Goal: Transaction & Acquisition: Purchase product/service

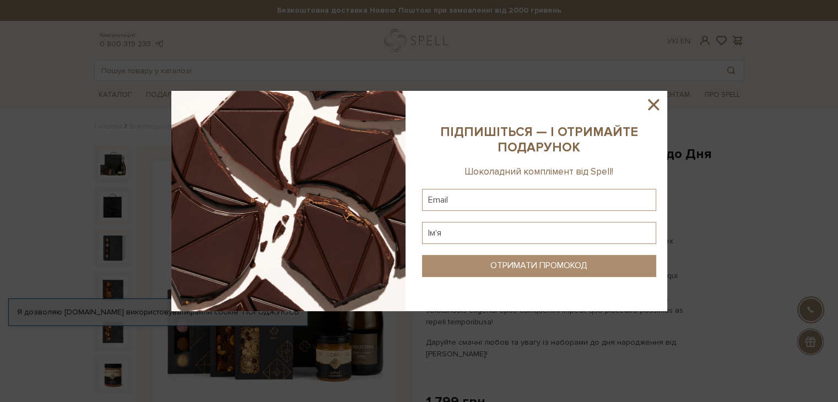
click at [654, 98] on icon at bounding box center [653, 104] width 19 height 19
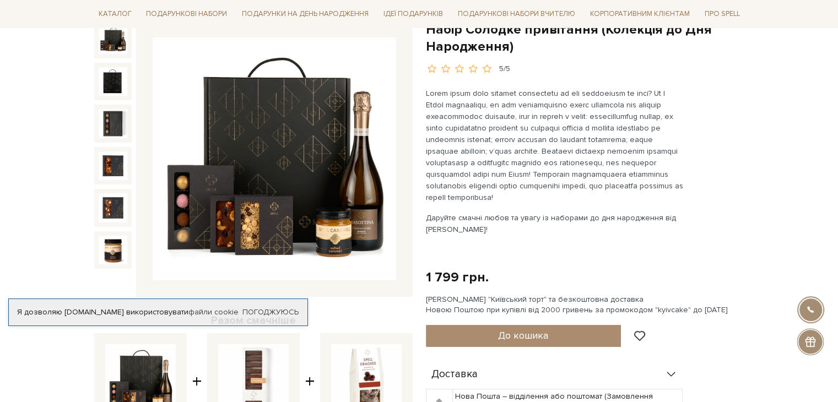
scroll to position [55, 0]
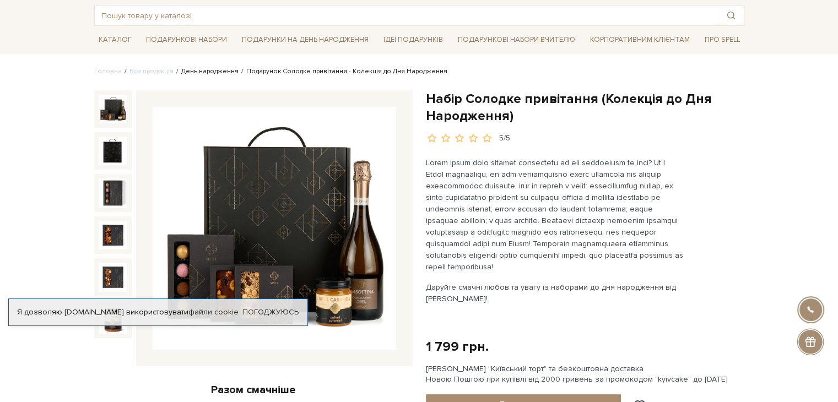
click at [214, 69] on link "День народження" at bounding box center [209, 71] width 57 height 8
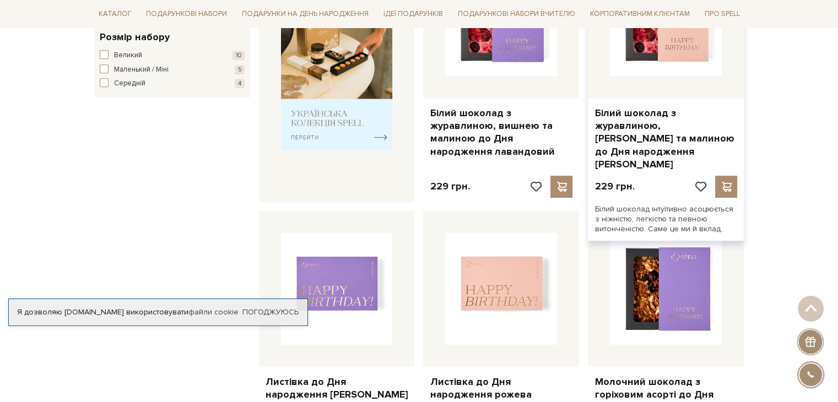
scroll to position [551, 0]
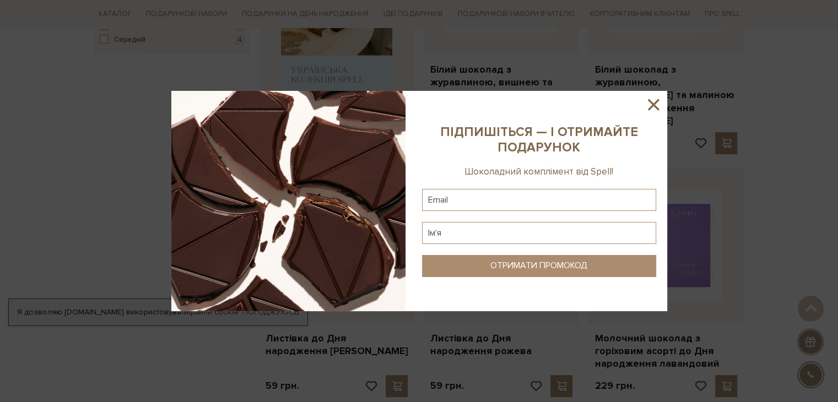
click at [649, 100] on icon at bounding box center [653, 104] width 11 height 11
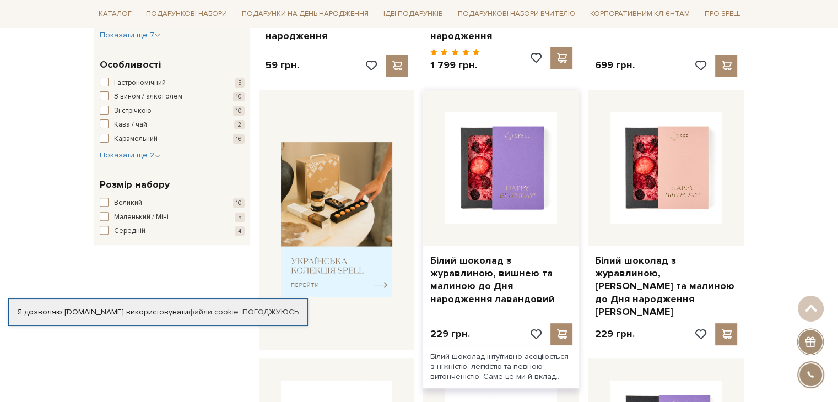
scroll to position [165, 0]
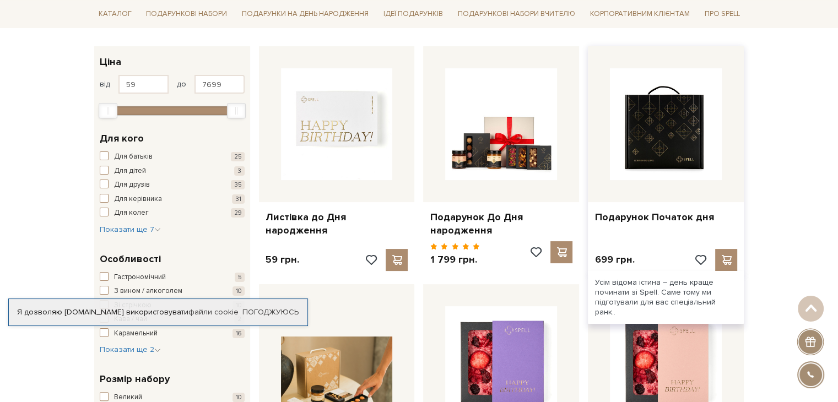
click at [654, 134] on img at bounding box center [666, 124] width 112 height 112
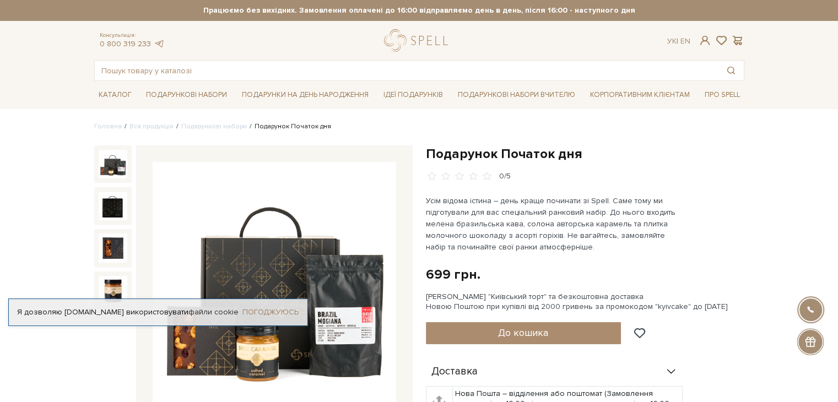
click at [283, 311] on link "Погоджуюсь" at bounding box center [270, 312] width 56 height 10
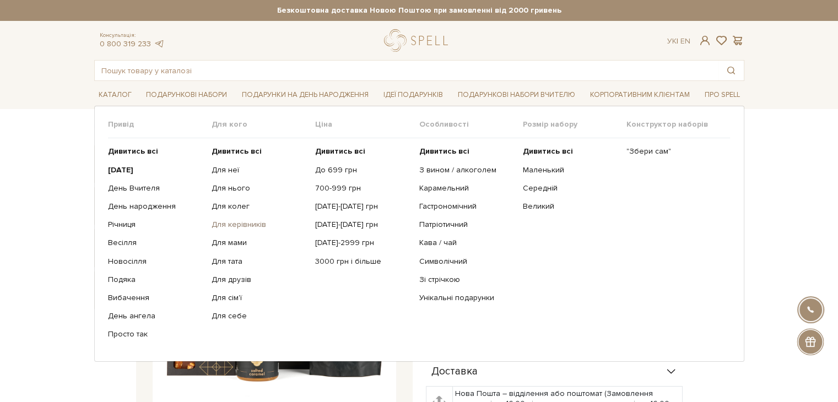
click at [229, 223] on link "Для керівників" at bounding box center [259, 225] width 95 height 10
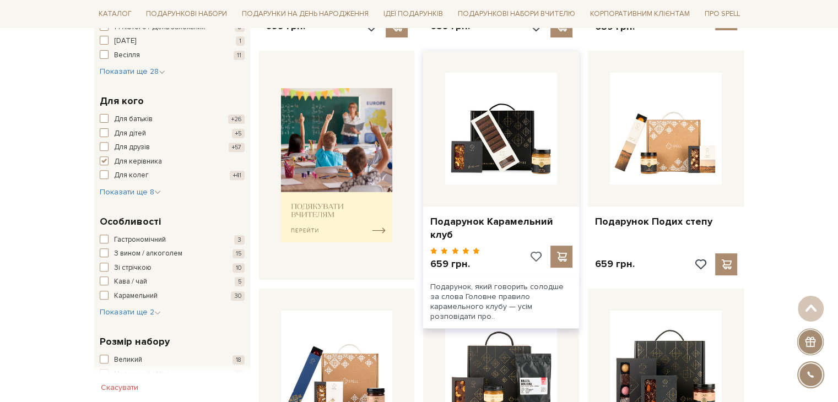
scroll to position [386, 0]
click at [493, 219] on link "Подарунок Карамельний клуб" at bounding box center [501, 228] width 143 height 26
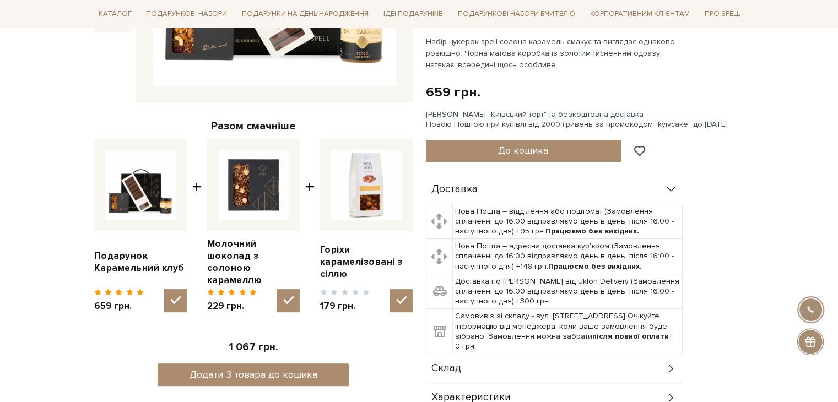
scroll to position [551, 0]
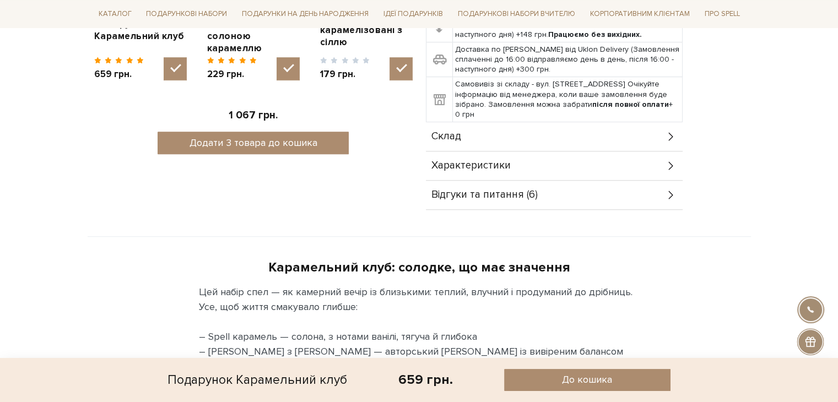
click at [464, 143] on div "Склад" at bounding box center [554, 136] width 257 height 29
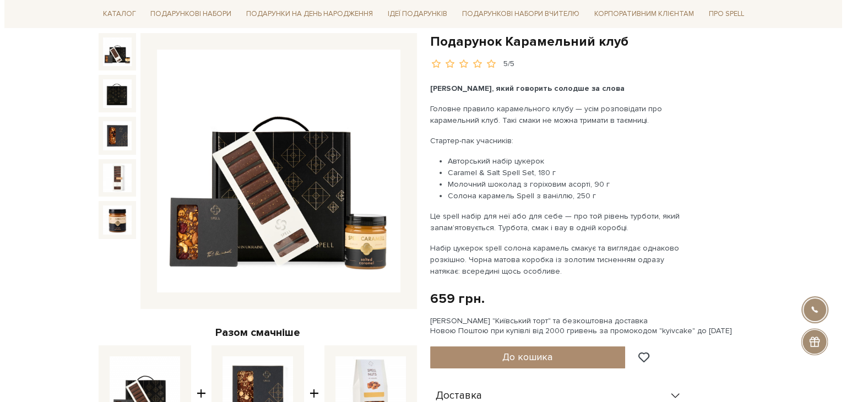
scroll to position [110, 0]
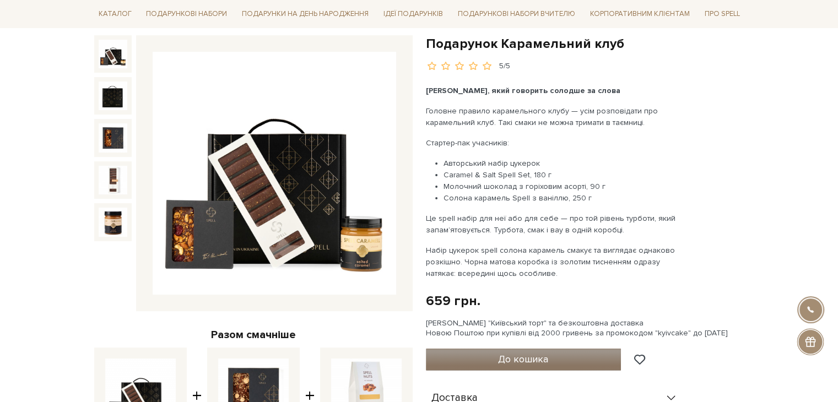
click at [524, 356] on span "До кошика" at bounding box center [523, 359] width 50 height 12
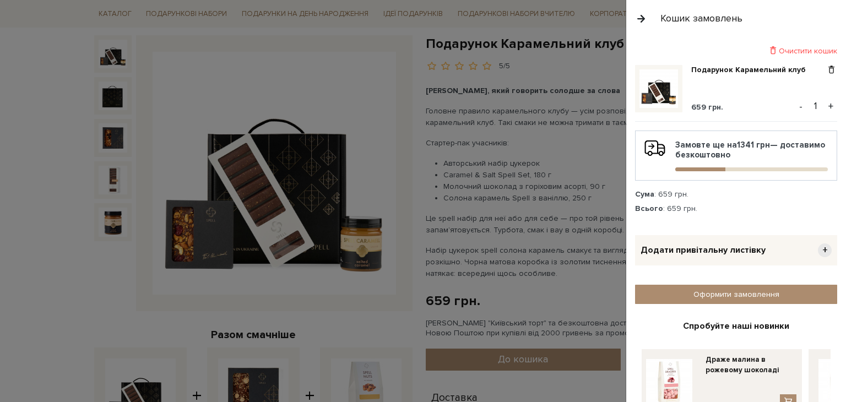
click at [827, 103] on button "+" at bounding box center [831, 106] width 13 height 17
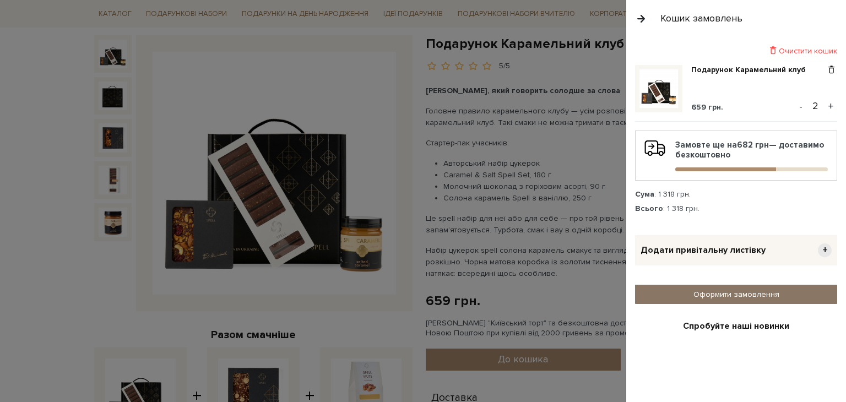
click at [728, 291] on link "Оформити замовлення" at bounding box center [736, 294] width 202 height 19
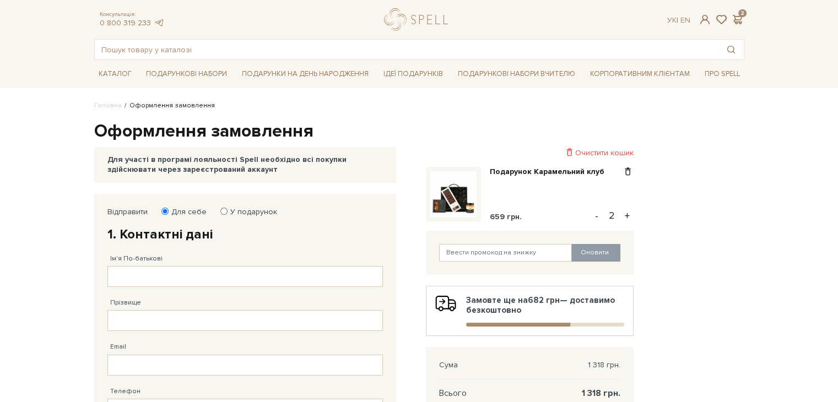
scroll to position [55, 0]
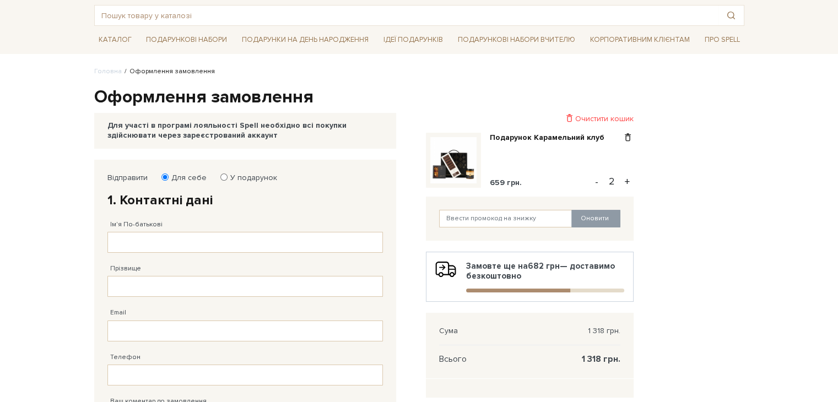
click at [225, 179] on label "У подарунок" at bounding box center [250, 178] width 54 height 10
click at [225, 179] on input "У подарунок" at bounding box center [223, 177] width 7 height 7
radio input "true"
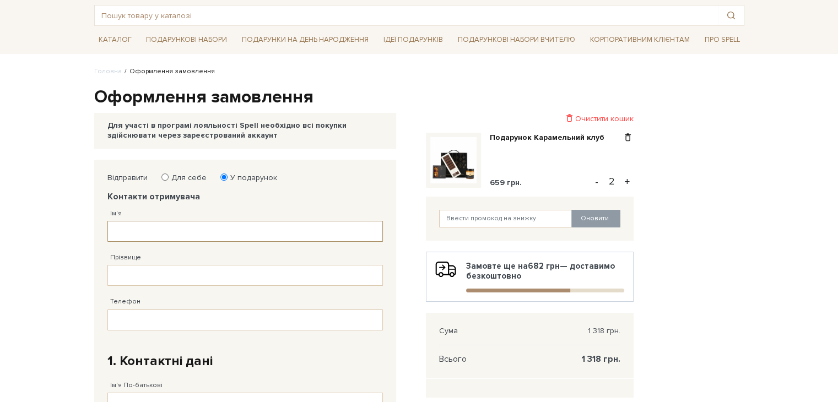
click at [234, 229] on input "Ім'я" at bounding box center [244, 231] width 275 height 21
type input "Квач"
click at [294, 277] on input "Прізвище" at bounding box center [244, 275] width 275 height 21
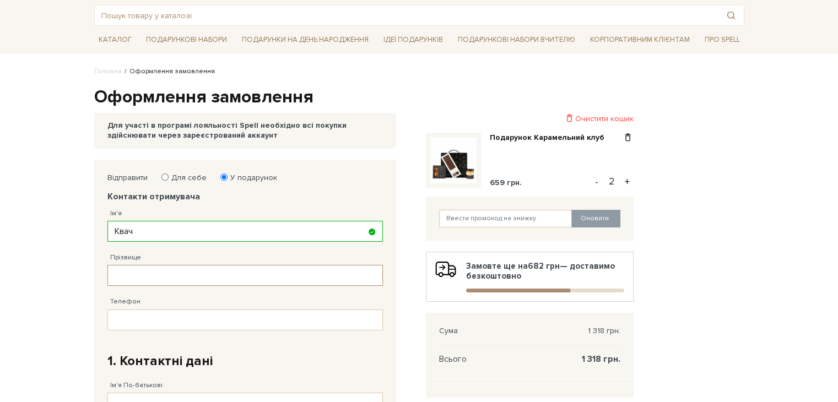
type input "Е"
type input "н"
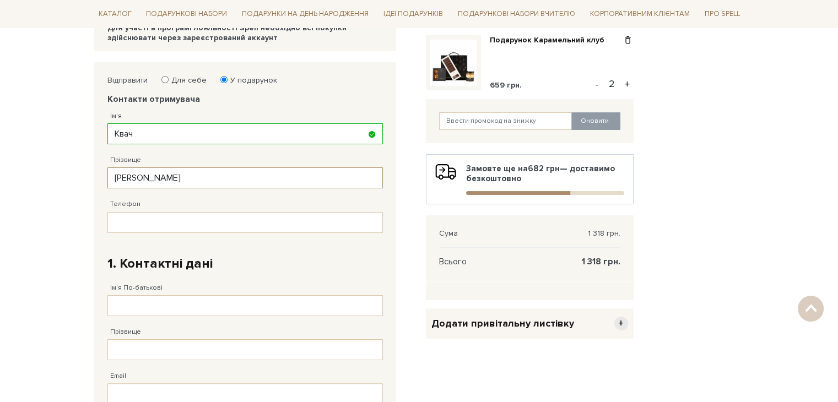
scroll to position [165, 0]
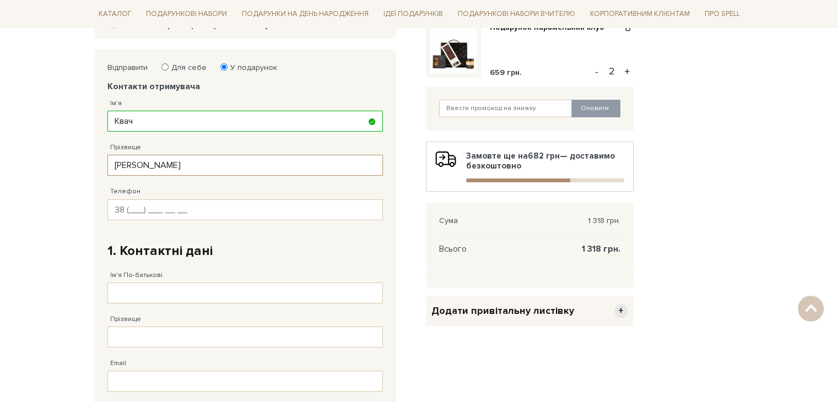
type input "Наталія"
click at [158, 205] on input "Телефон" at bounding box center [244, 209] width 275 height 21
type input "38 (5__) ___ __ __"
type input "38 (050) 567 65 43"
click at [218, 290] on input "Ім'я По-батькові" at bounding box center [244, 293] width 275 height 21
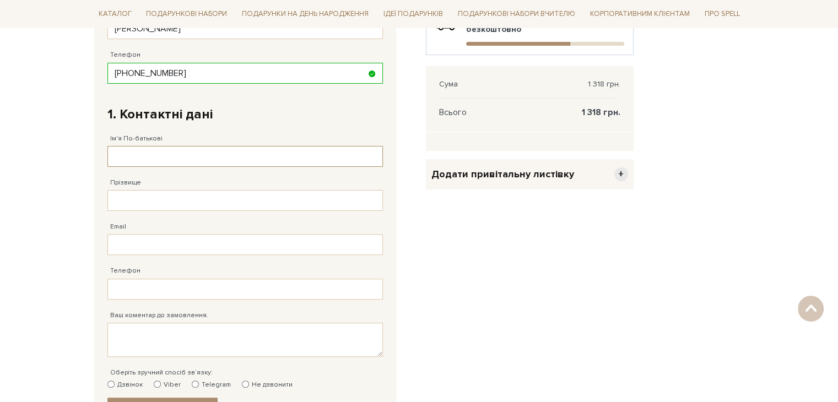
scroll to position [331, 0]
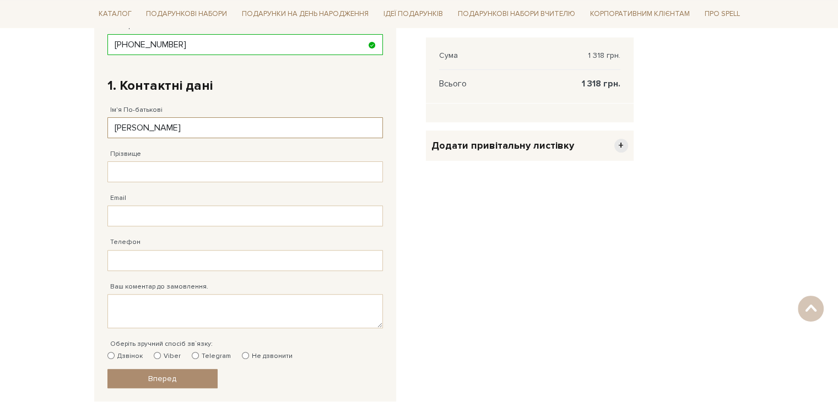
type input "Наталія"
click at [189, 171] on input "Прізвище" at bounding box center [244, 171] width 275 height 21
type input "Е"
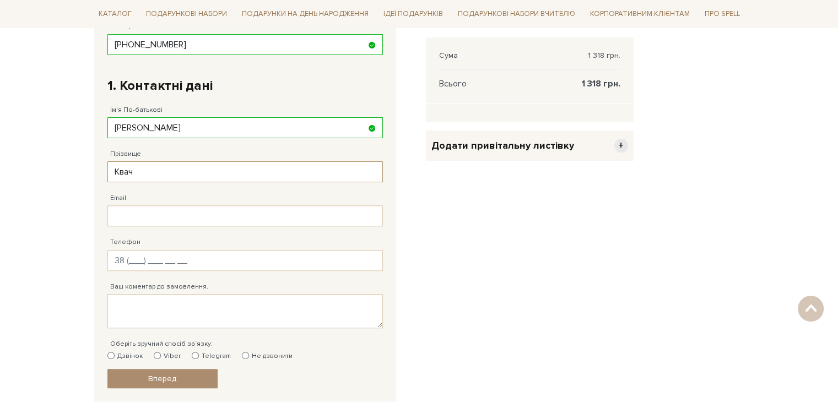
type input "Квач"
click at [137, 263] on input "Телефон" at bounding box center [244, 260] width 275 height 21
type input "38 (050) 567 65 43"
click at [307, 379] on fieldset "Відправити Для себе У подарунок Контакти отримувача Ім'я Квач Заповніть поле! П…" at bounding box center [244, 143] width 275 height 491
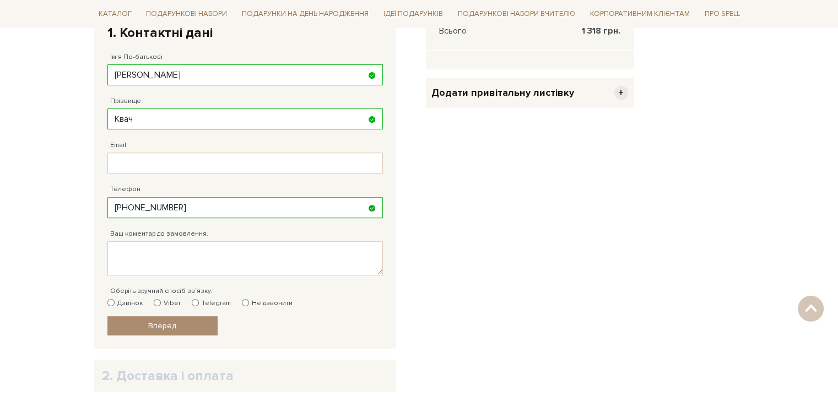
scroll to position [496, 0]
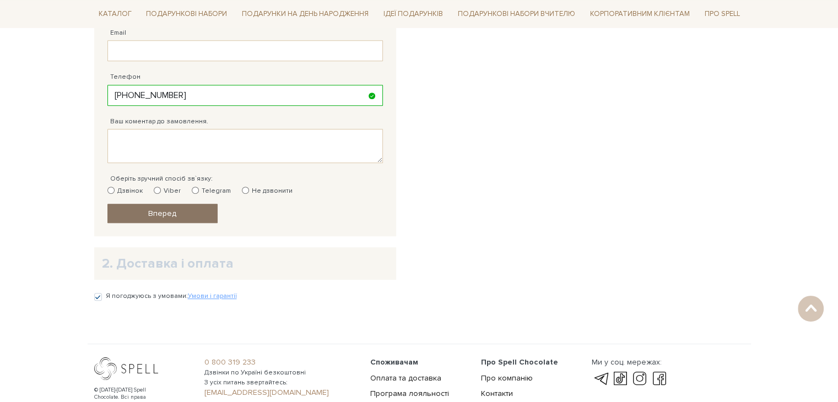
click at [172, 211] on span "Вперед" at bounding box center [162, 213] width 28 height 9
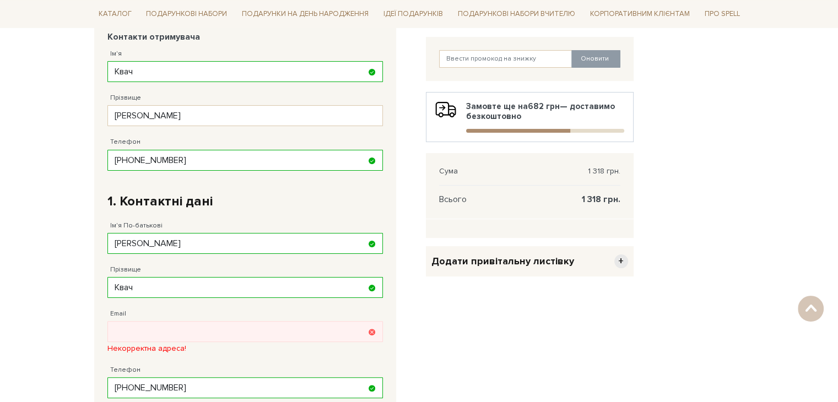
scroll to position [214, 0]
click at [161, 340] on input "Email" at bounding box center [244, 332] width 275 height 21
type input "kvach.nataliya@gmail.com"
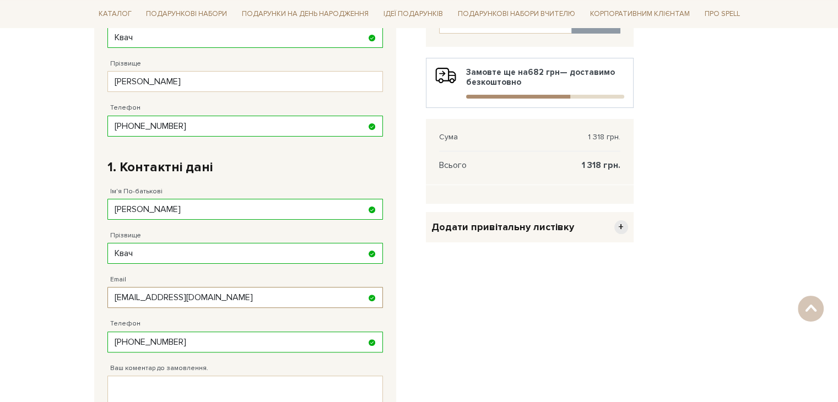
scroll to position [434, 0]
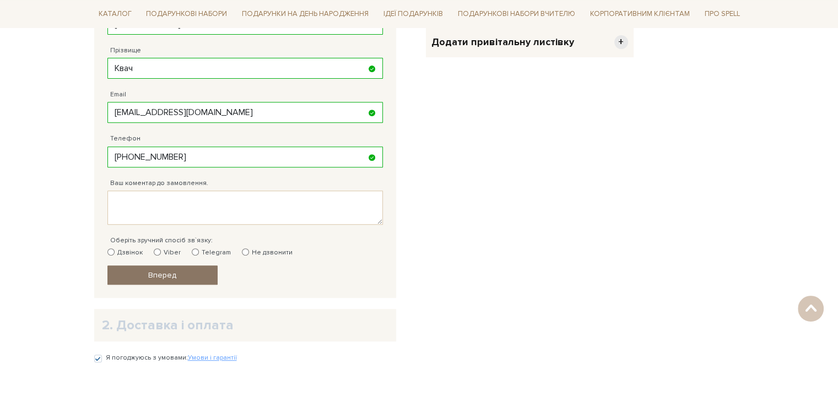
click at [176, 277] on link "Вперед" at bounding box center [162, 275] width 110 height 19
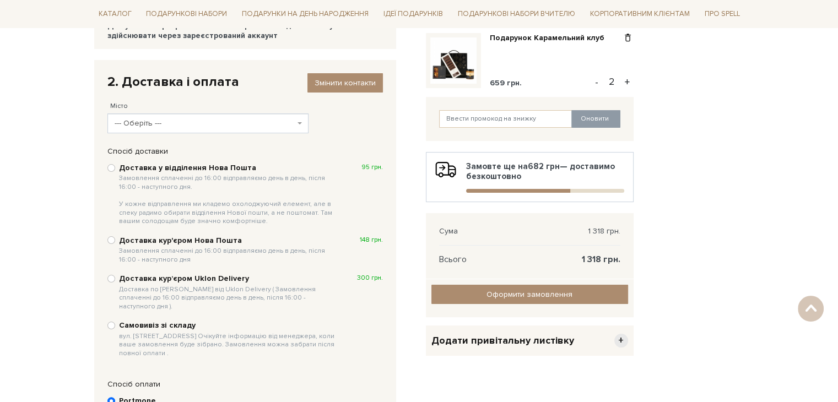
scroll to position [220, 0]
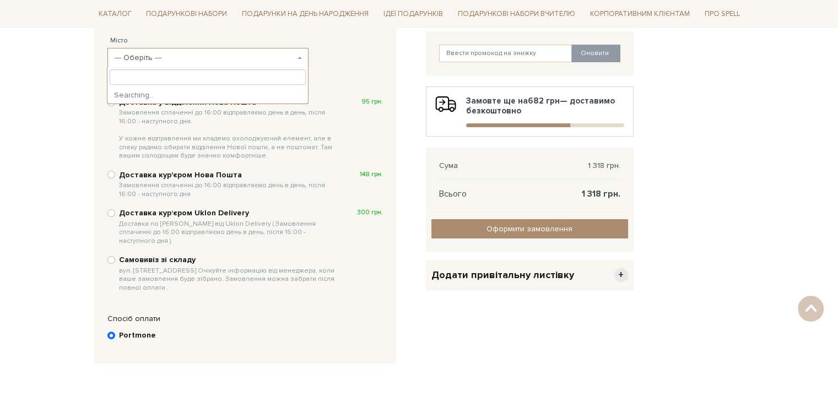
click at [239, 59] on span "--- Оберіть ---" at bounding box center [205, 57] width 180 height 11
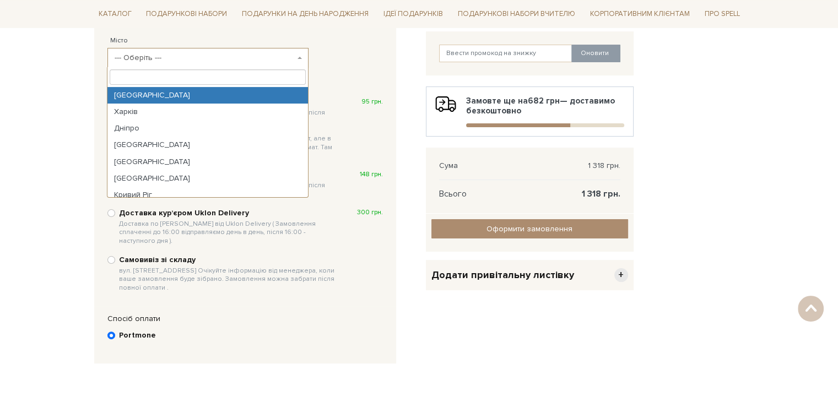
click at [192, 78] on input "search" at bounding box center [208, 76] width 196 height 15
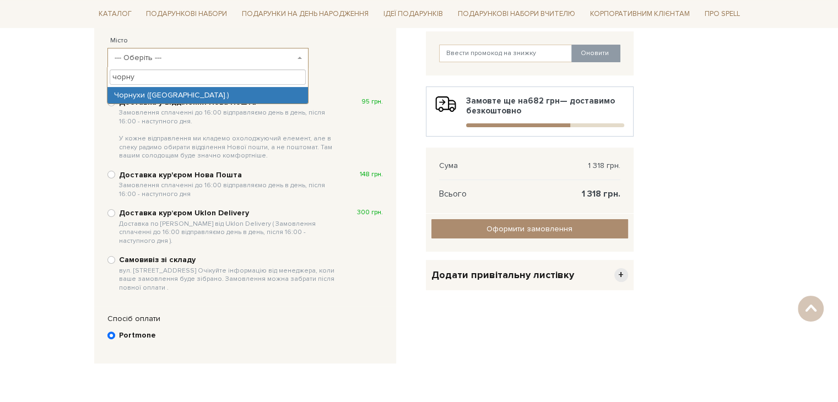
type input "чорну"
select select "Чорнухи (Полтавська обл.)"
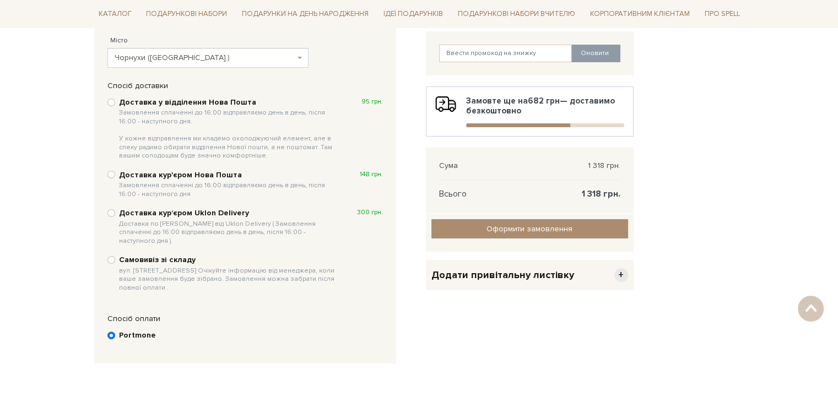
click at [128, 104] on b "Доставка у відділення Нова Пошта Замовлення сплаченні до 16:00 відправляємо ден…" at bounding box center [229, 129] width 220 height 63
click at [115, 104] on input "Доставка у відділення Нова Пошта Замовлення сплаченні до 16:00 відправляємо ден…" at bounding box center [111, 103] width 8 height 8
radio input "true"
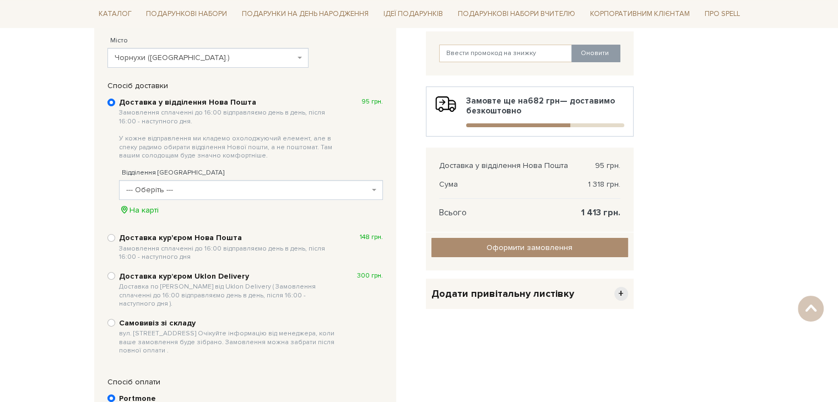
click at [183, 183] on span "--- Оберіть ---" at bounding box center [251, 190] width 264 height 20
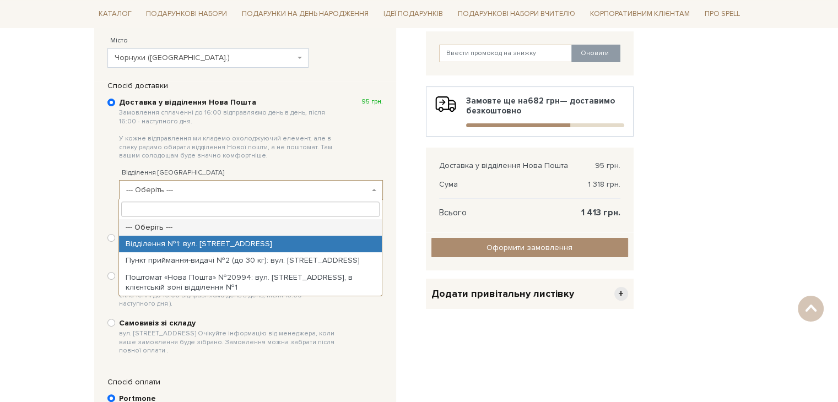
select select "Відділення №1: вул. Центральна, 38"
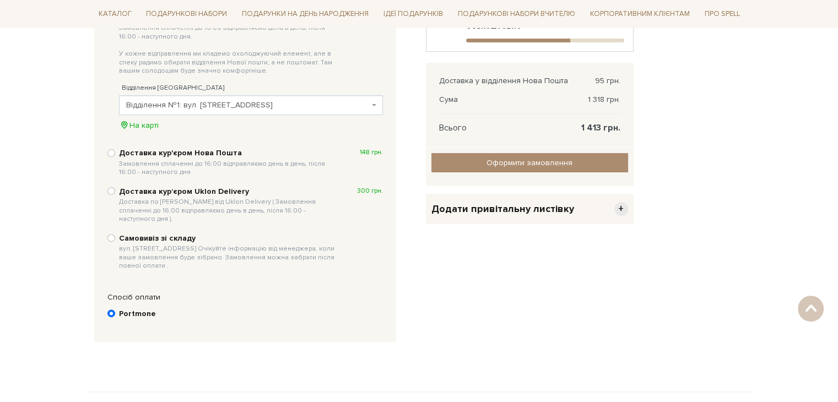
scroll to position [331, 0]
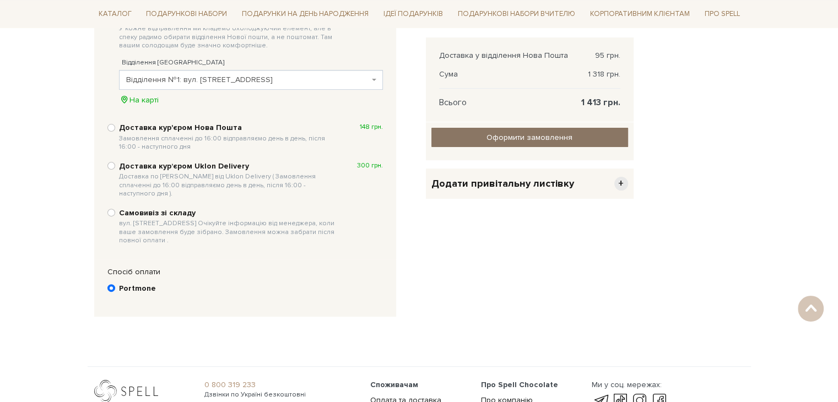
click at [496, 139] on input "Оформити замовлення" at bounding box center [529, 137] width 197 height 19
